Goal: Go to known website: Access a specific website the user already knows

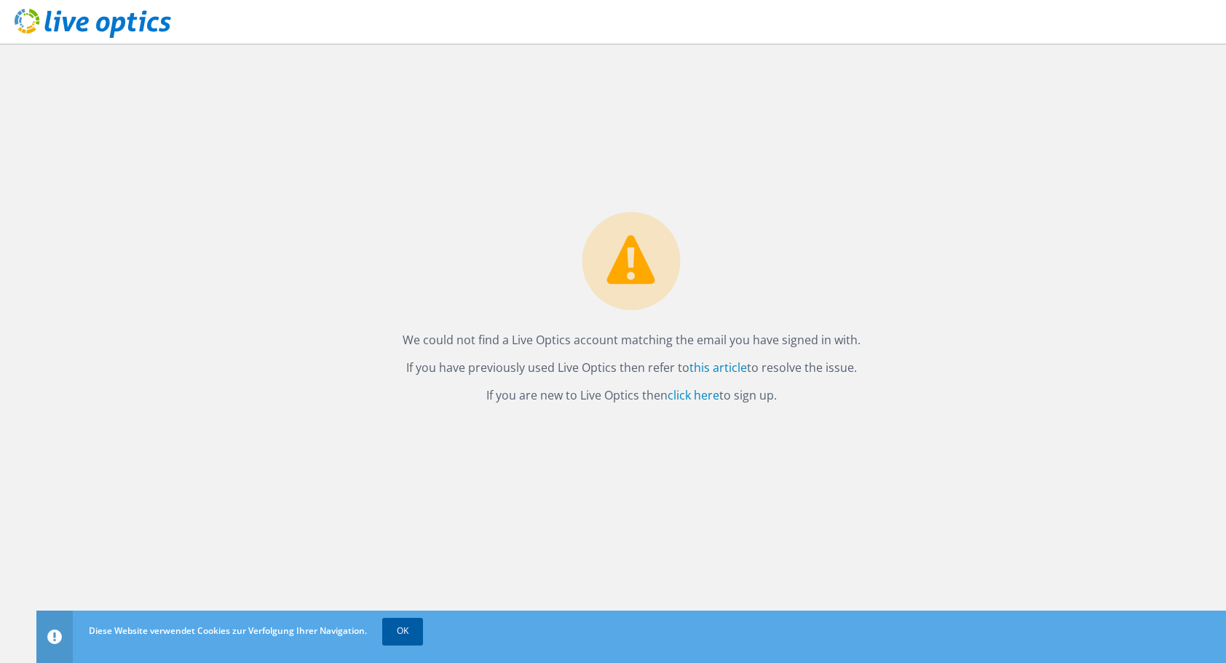
click at [411, 632] on link "OK" at bounding box center [402, 631] width 41 height 26
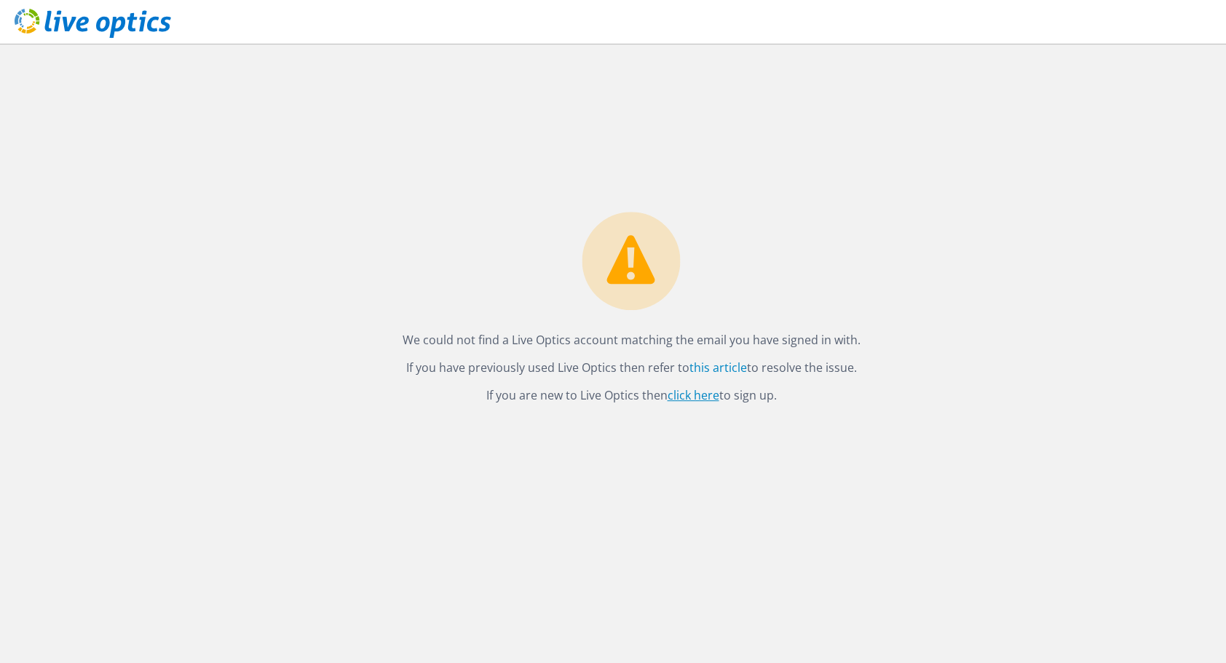
click at [679, 396] on link "click here" at bounding box center [694, 395] width 52 height 16
